Goal: Transaction & Acquisition: Book appointment/travel/reservation

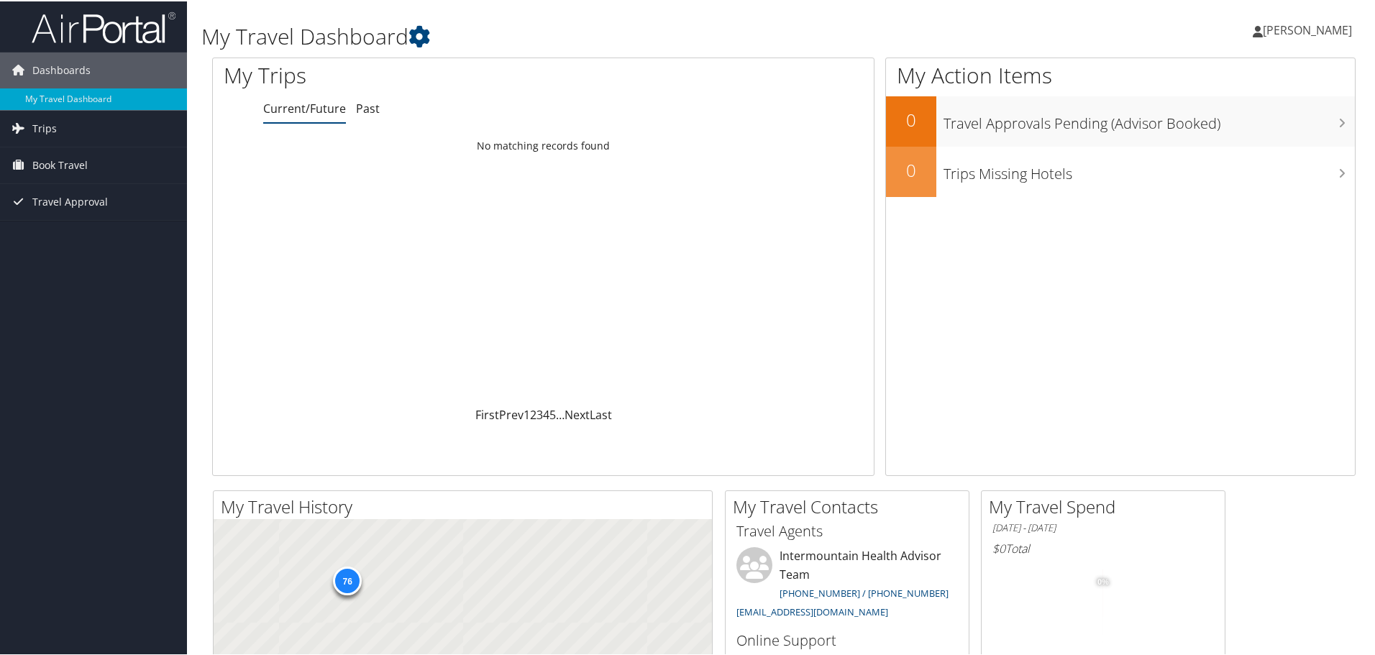
click at [1301, 32] on span "[PERSON_NAME]" at bounding box center [1306, 29] width 89 height 16
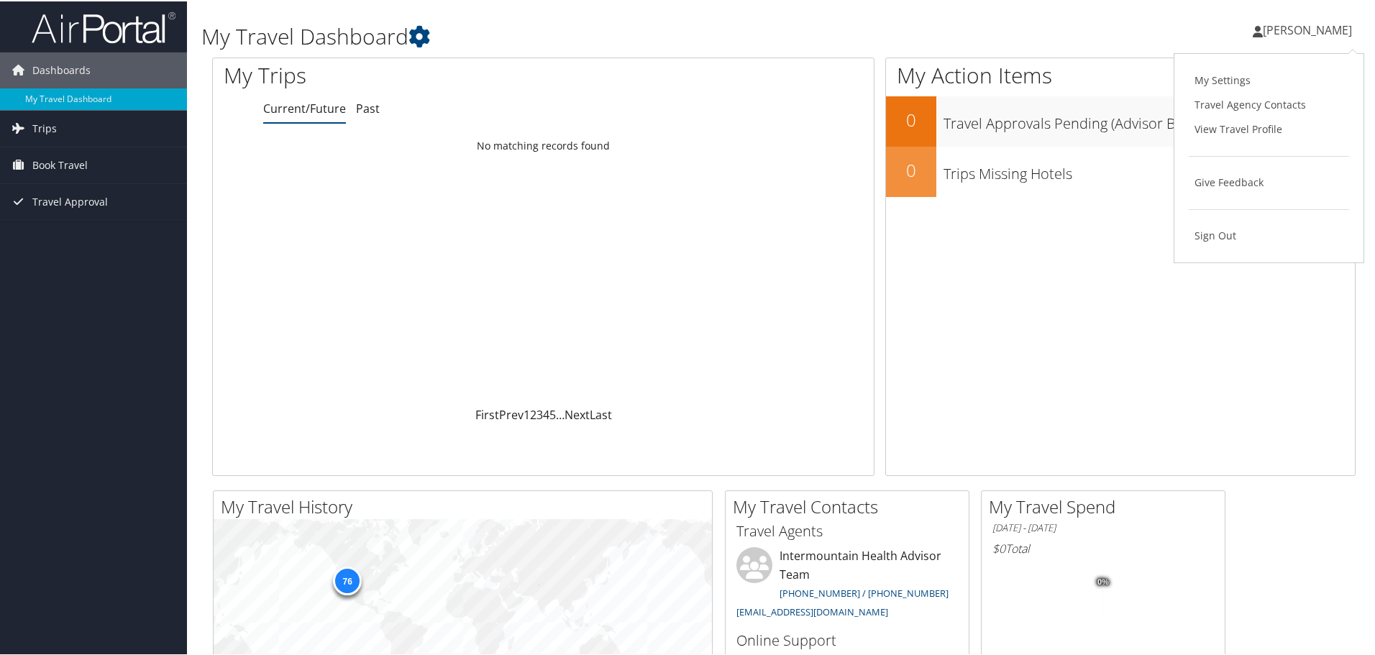
click at [1282, 30] on span "[PERSON_NAME]" at bounding box center [1306, 29] width 89 height 16
click at [1263, 30] on span "[PERSON_NAME]" at bounding box center [1306, 29] width 89 height 16
click at [1313, 29] on span "[PERSON_NAME]" at bounding box center [1306, 29] width 89 height 16
click at [1239, 131] on link "View Travel Profile" at bounding box center [1268, 128] width 160 height 24
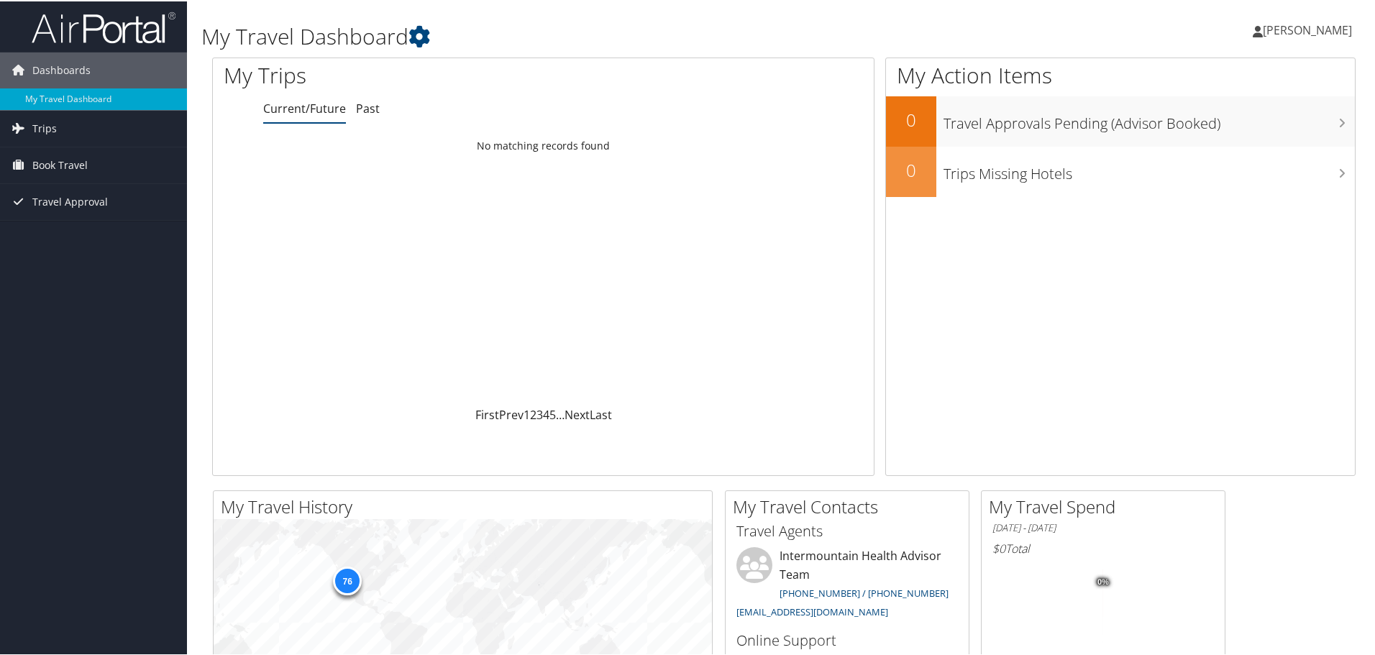
click at [1306, 28] on span "[PERSON_NAME]" at bounding box center [1306, 29] width 89 height 16
drag, startPoint x: 1065, startPoint y: 26, endPoint x: 928, endPoint y: 43, distance: 138.4
click at [1063, 26] on div "Diana Schippers Diana Schippers My Settings Travel Agency Contacts View Travel …" at bounding box center [1150, 34] width 460 height 55
click at [55, 165] on span "Book Travel" at bounding box center [59, 164] width 55 height 36
click at [52, 237] on link "Book/Manage Online Trips" at bounding box center [93, 236] width 187 height 22
